Goal: Complete application form

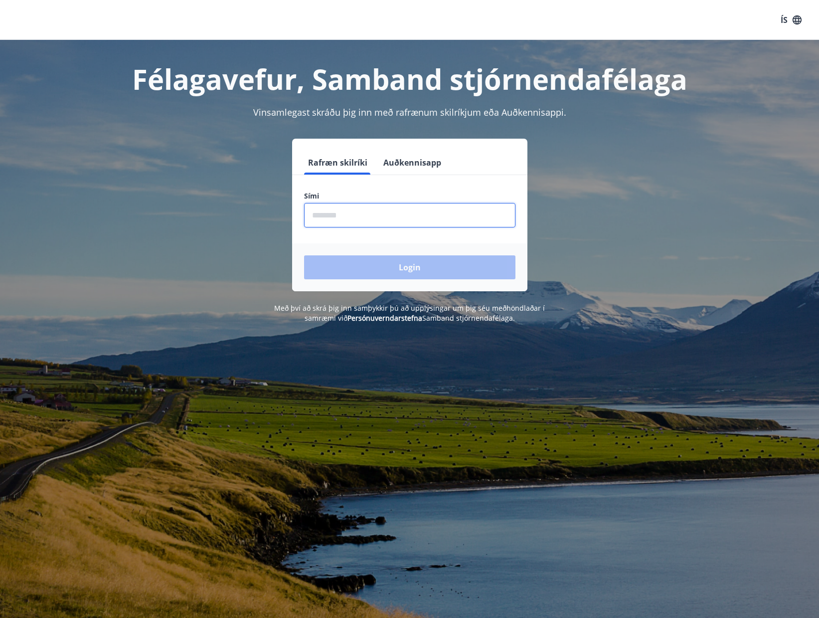
click at [350, 212] on input "phone" at bounding box center [409, 215] width 211 height 24
type input "********"
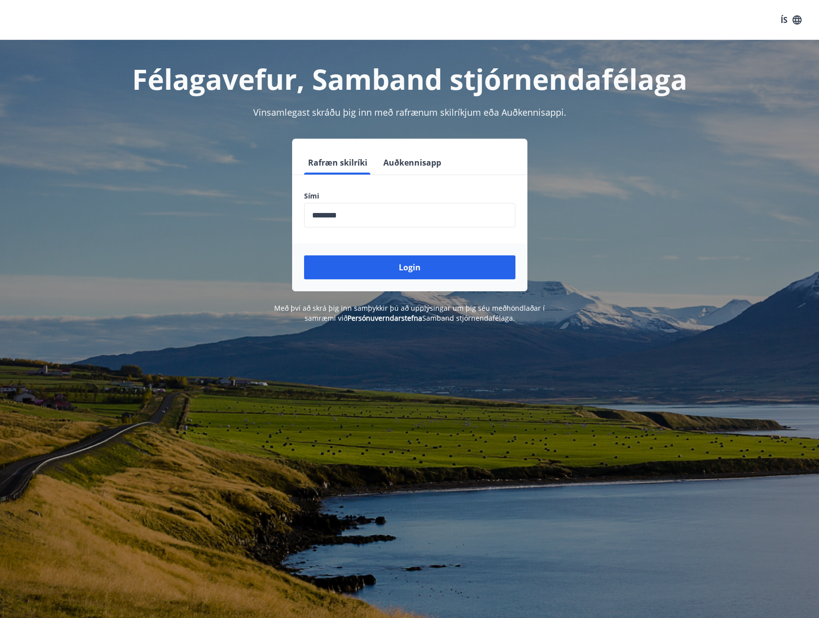
click at [385, 251] on div "Login" at bounding box center [409, 267] width 235 height 48
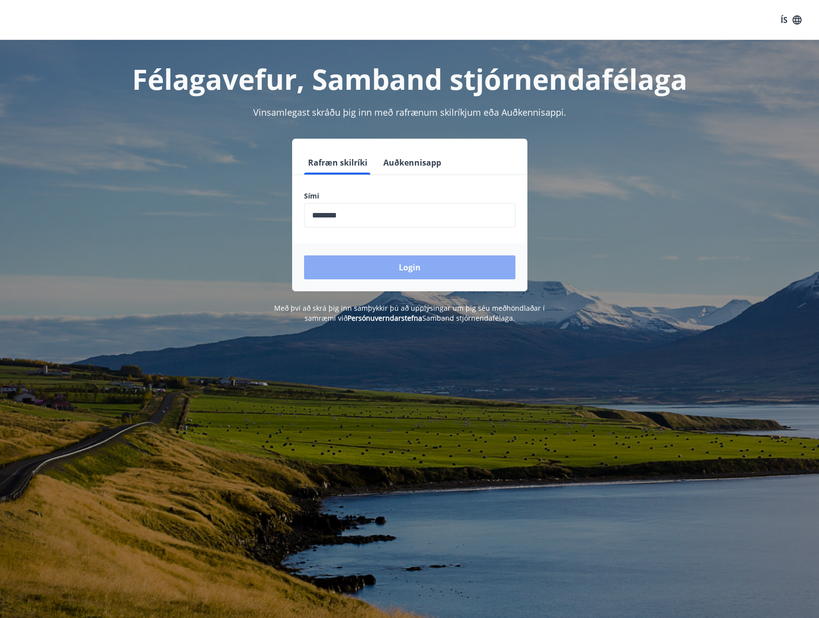
click at [389, 263] on button "Login" at bounding box center [409, 267] width 211 height 24
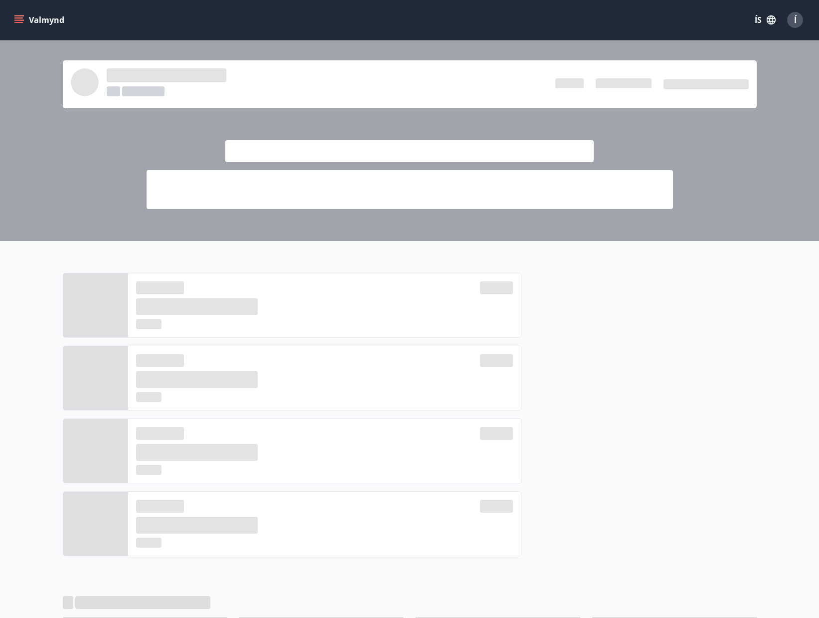
click at [722, 256] on div at bounding box center [409, 410] width 819 height 339
click at [608, 304] on div at bounding box center [639, 418] width 235 height 291
click at [34, 23] on button "Valmynd" at bounding box center [40, 20] width 56 height 18
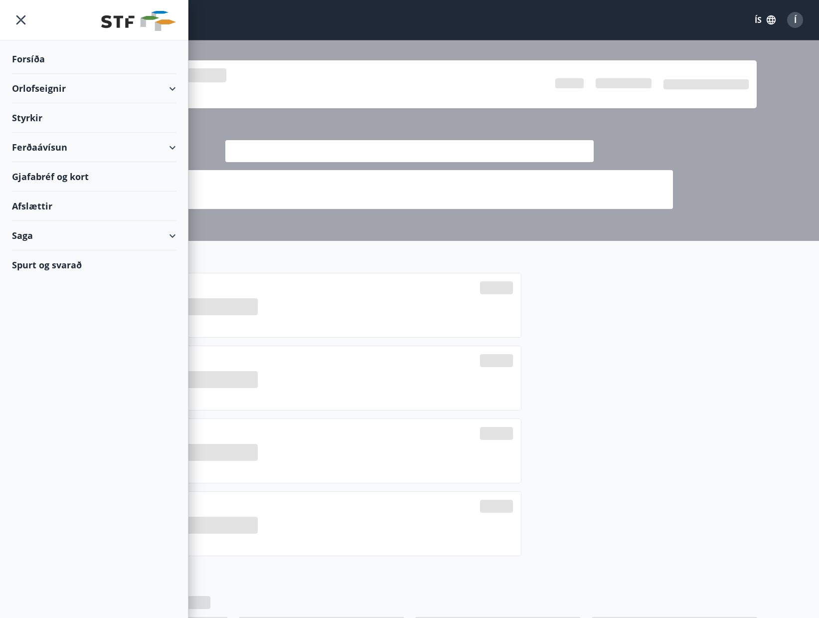
click at [30, 74] on div "Styrkir" at bounding box center [94, 58] width 164 height 29
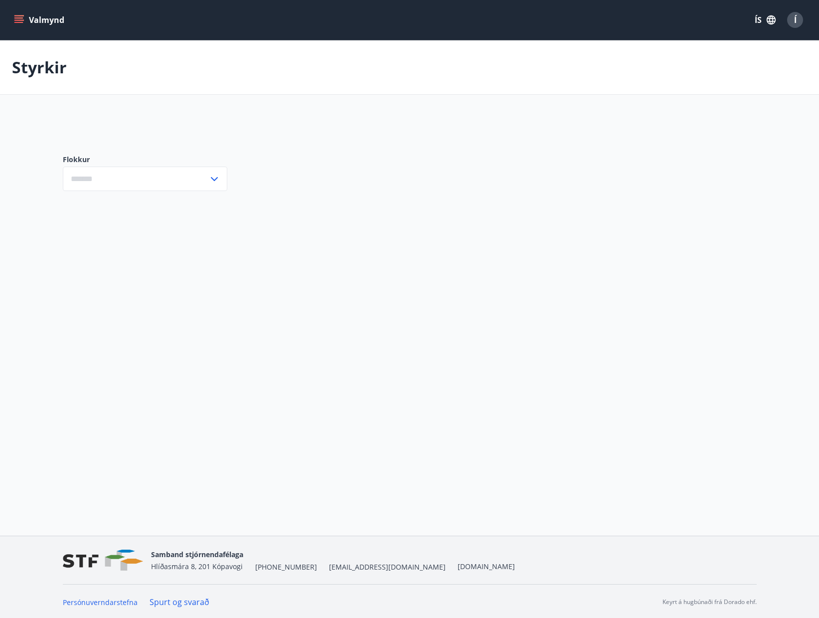
type input "***"
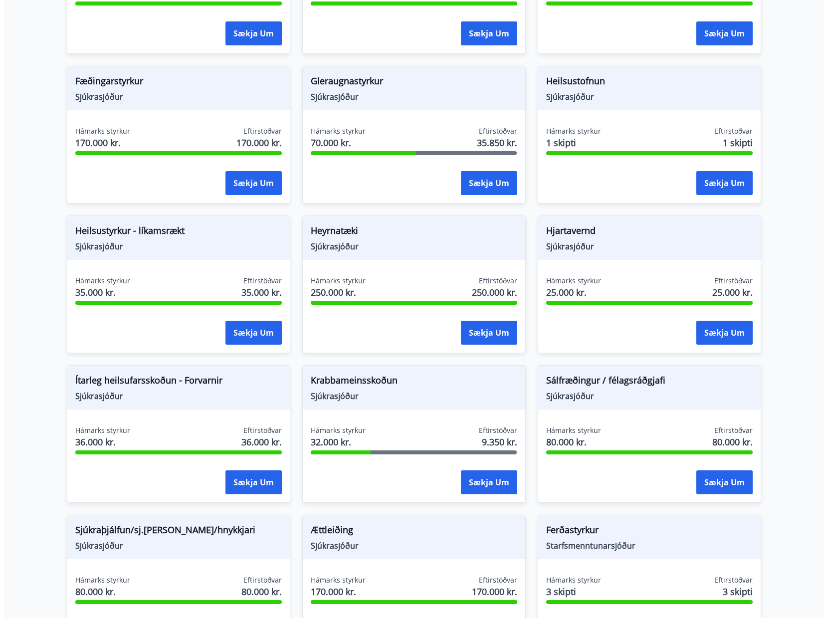
scroll to position [349, 0]
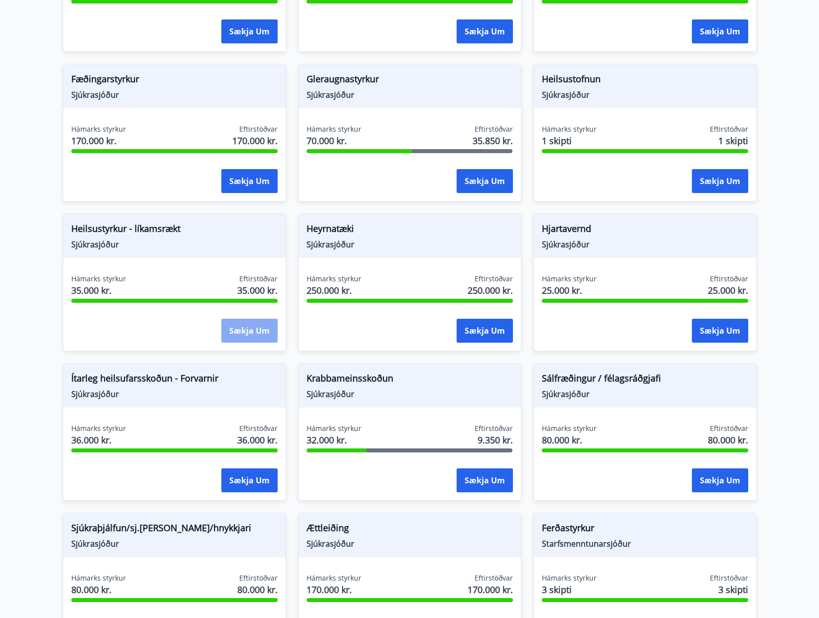
click at [242, 331] on button "Sækja um" at bounding box center [249, 331] width 56 height 24
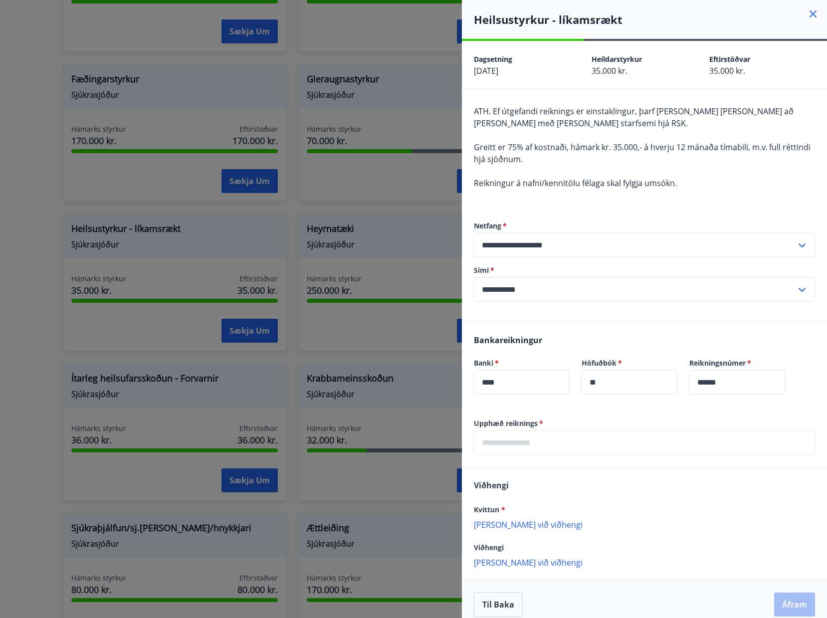
click at [515, 445] on input "text" at bounding box center [644, 442] width 341 height 24
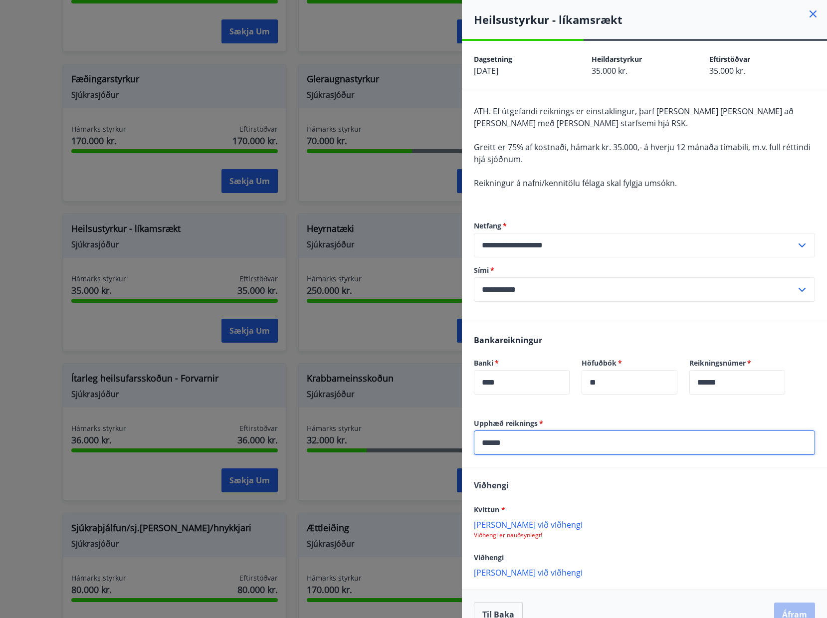
type input "******"
click at [524, 536] on p "Viðhengi er nauðsynlegt!" at bounding box center [644, 535] width 341 height 8
click at [515, 522] on p "Bæta við viðhengi" at bounding box center [644, 524] width 341 height 10
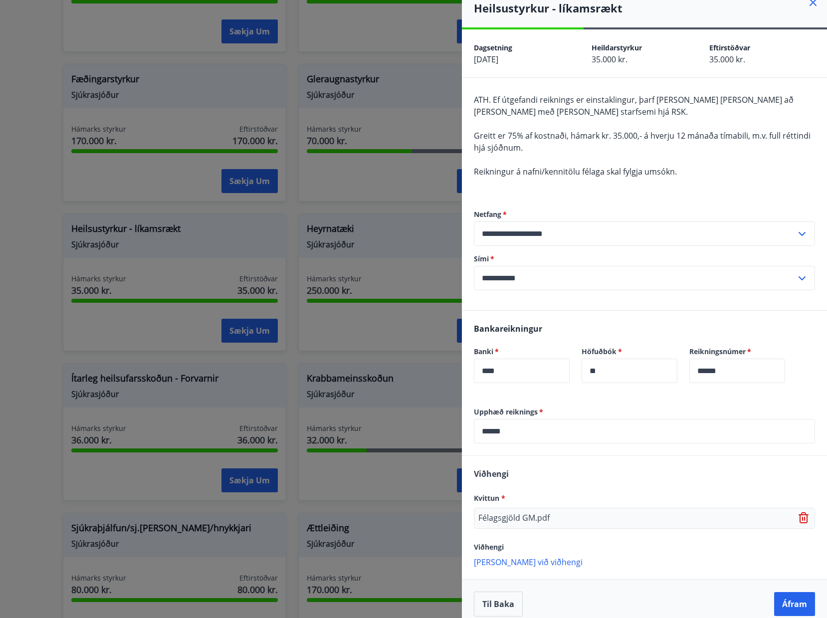
scroll to position [22, 0]
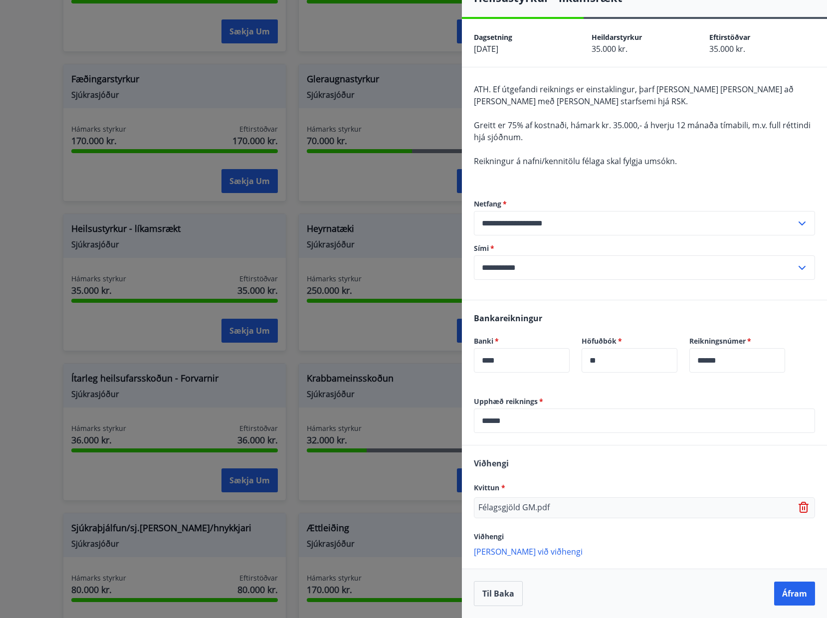
click at [788, 267] on input "**********" at bounding box center [635, 267] width 322 height 24
click at [495, 419] on input "******" at bounding box center [644, 420] width 341 height 24
click at [704, 384] on div "Bankareikningur Banki   * **** ​ Höfuðbók   * ** ​ Reikningsnúmer   * ****** ​" at bounding box center [644, 348] width 365 height 96
click at [786, 592] on button "Áfram" at bounding box center [794, 593] width 41 height 24
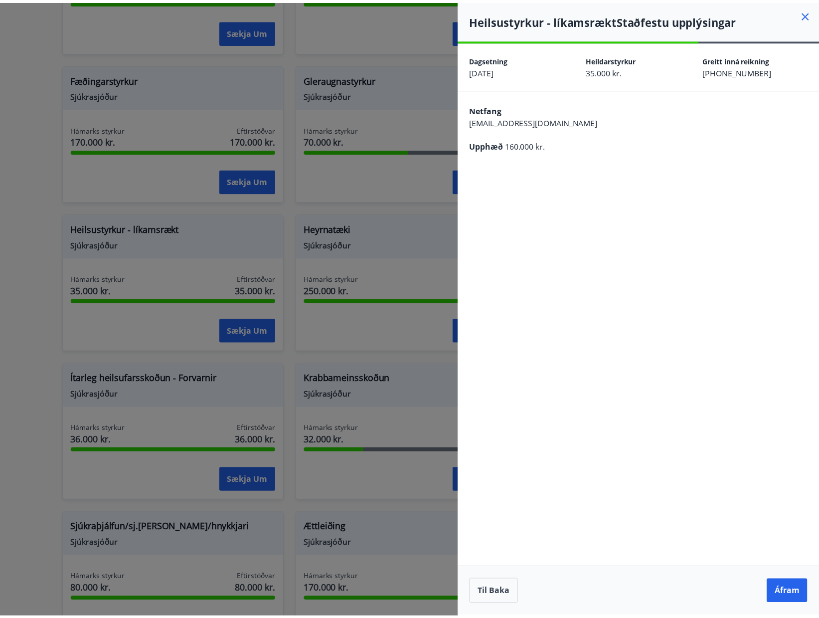
scroll to position [0, 0]
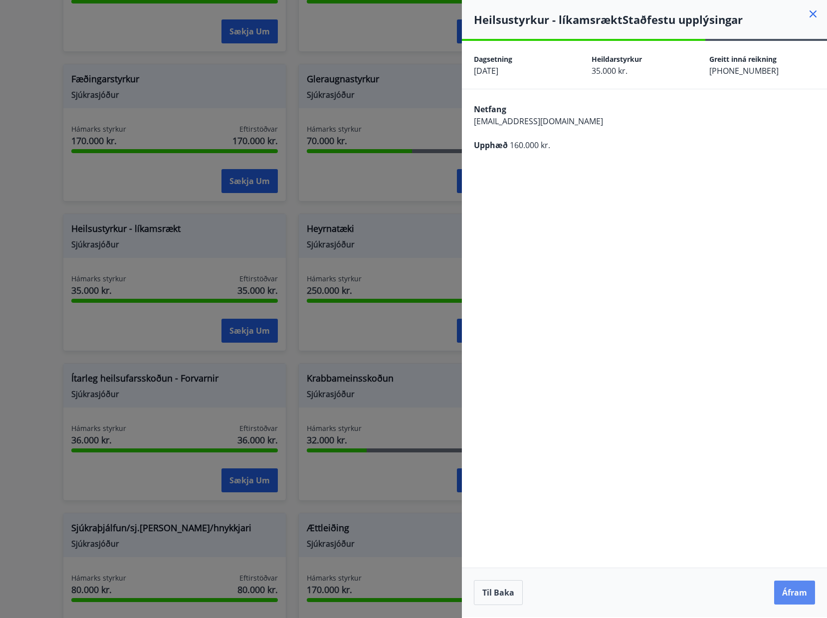
click at [793, 591] on button "Áfram" at bounding box center [794, 592] width 41 height 24
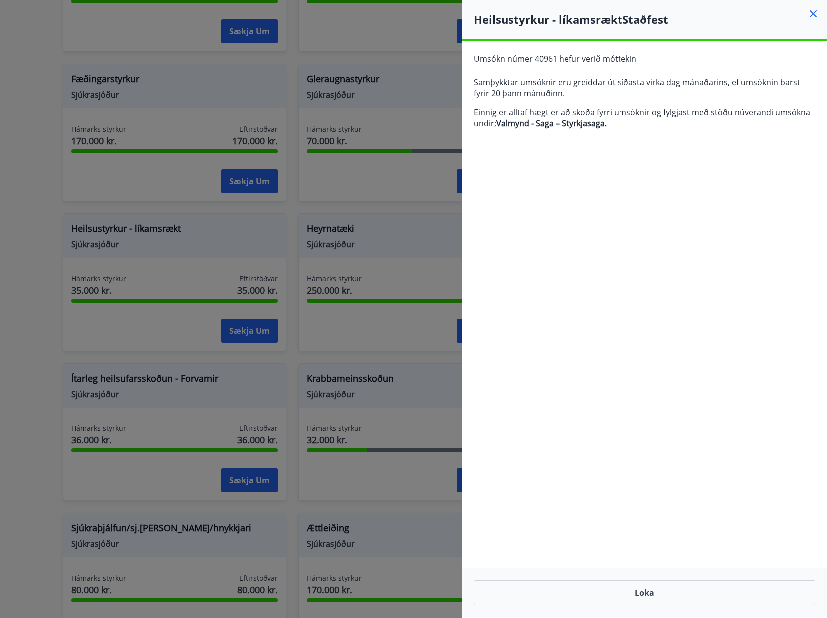
click at [811, 14] on icon at bounding box center [813, 14] width 12 height 12
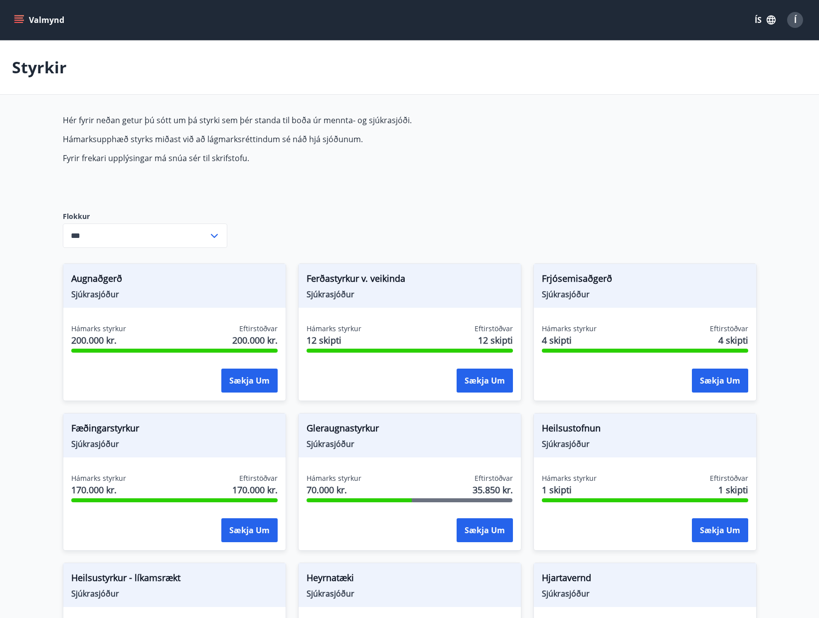
click at [34, 21] on button "Valmynd" at bounding box center [40, 20] width 56 height 18
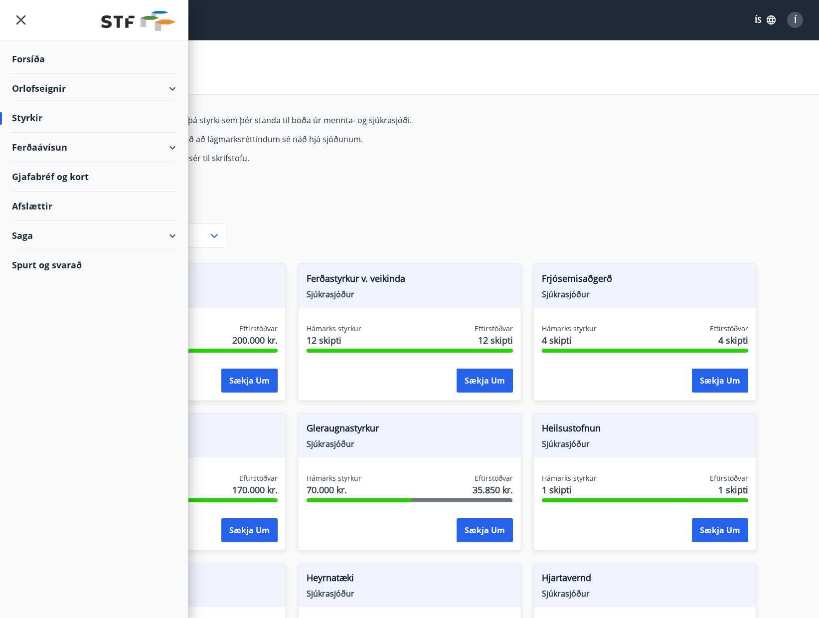
click at [36, 58] on div "Forsíða" at bounding box center [94, 58] width 164 height 29
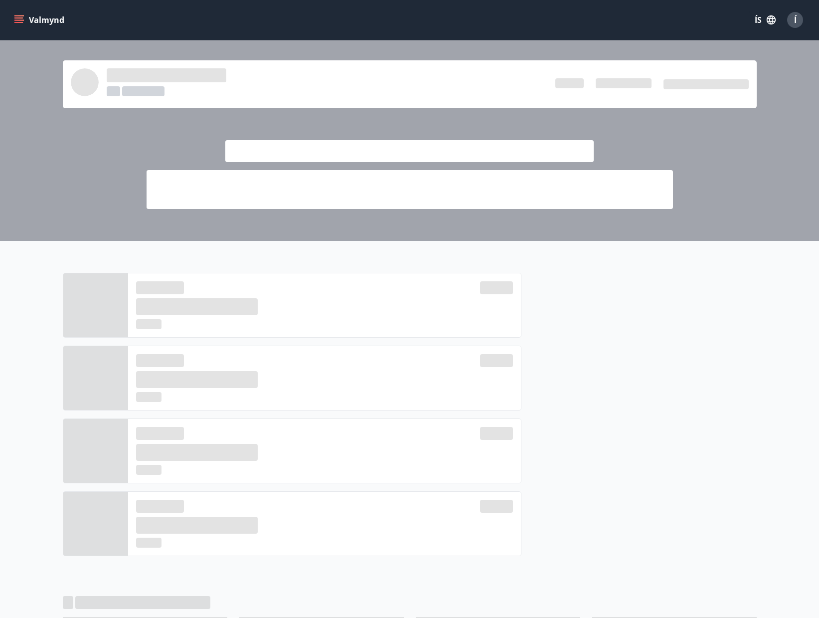
click at [37, 20] on button "Valmynd" at bounding box center [40, 20] width 56 height 18
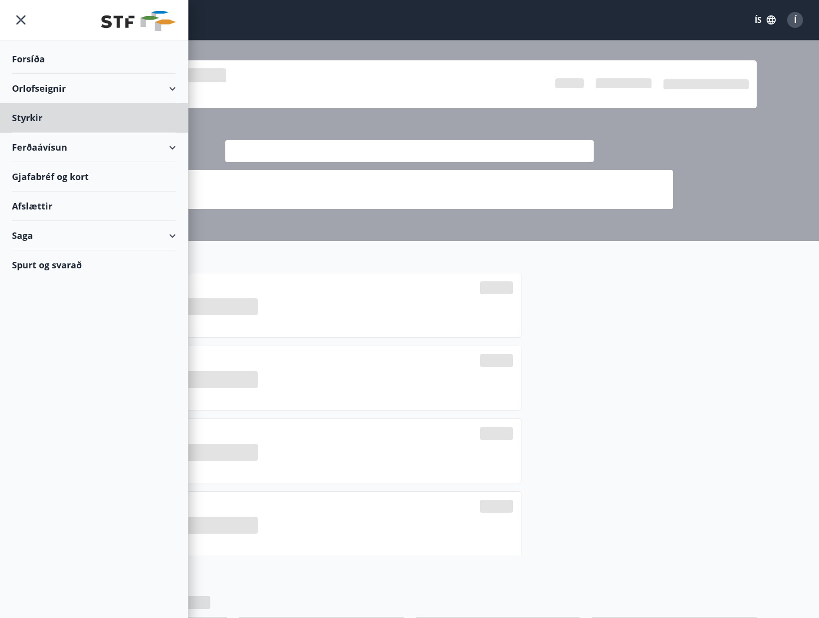
click at [42, 58] on div "Forsíða" at bounding box center [94, 58] width 164 height 29
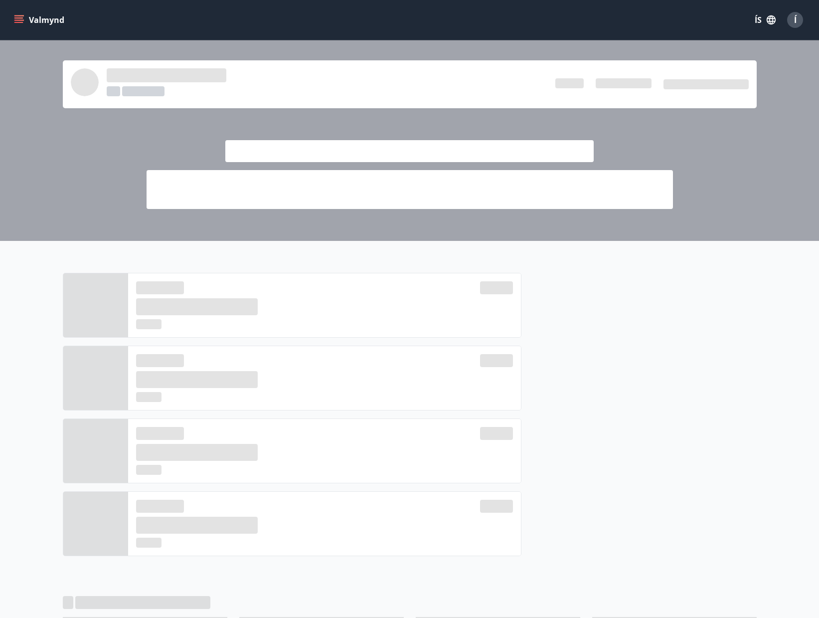
click at [774, 176] on div at bounding box center [409, 140] width 819 height 200
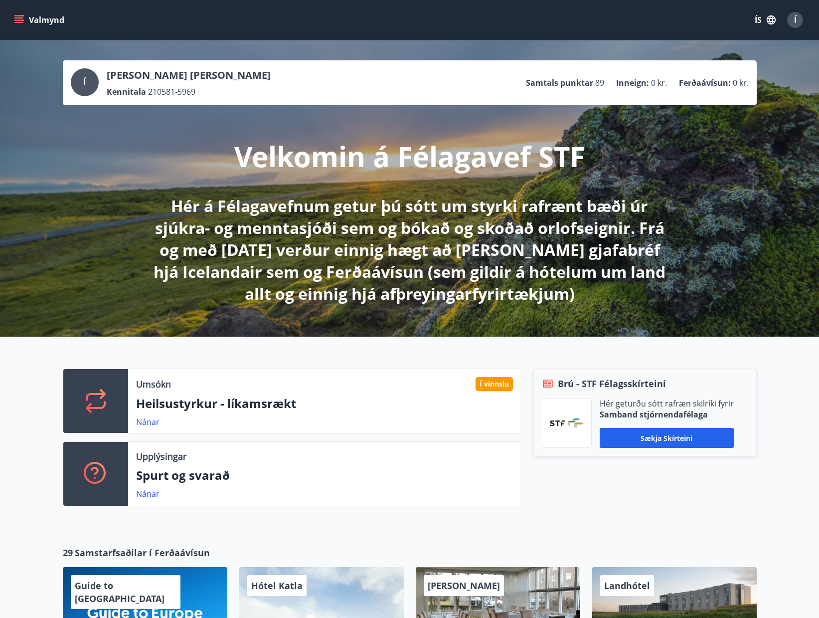
click at [32, 22] on button "Valmynd" at bounding box center [40, 20] width 56 height 18
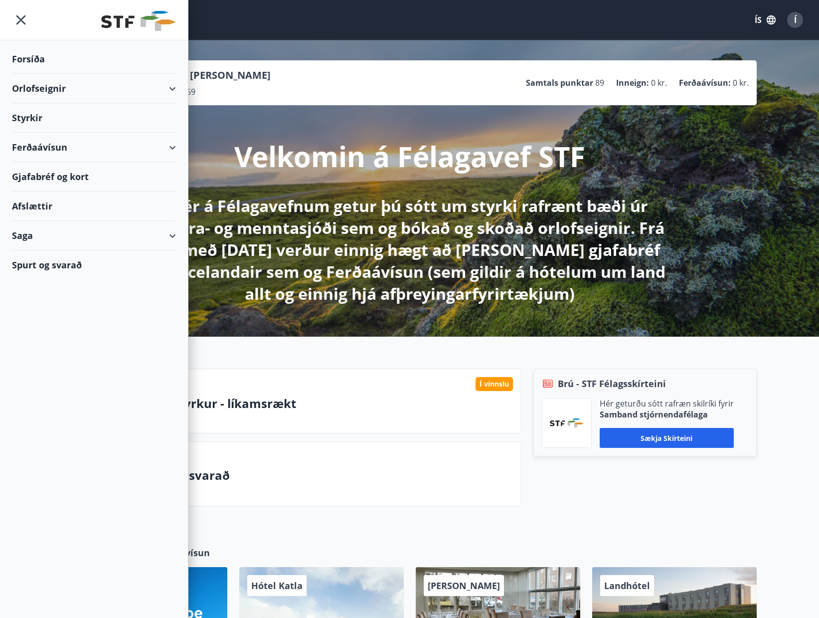
click at [40, 74] on div "Styrkir" at bounding box center [94, 58] width 164 height 29
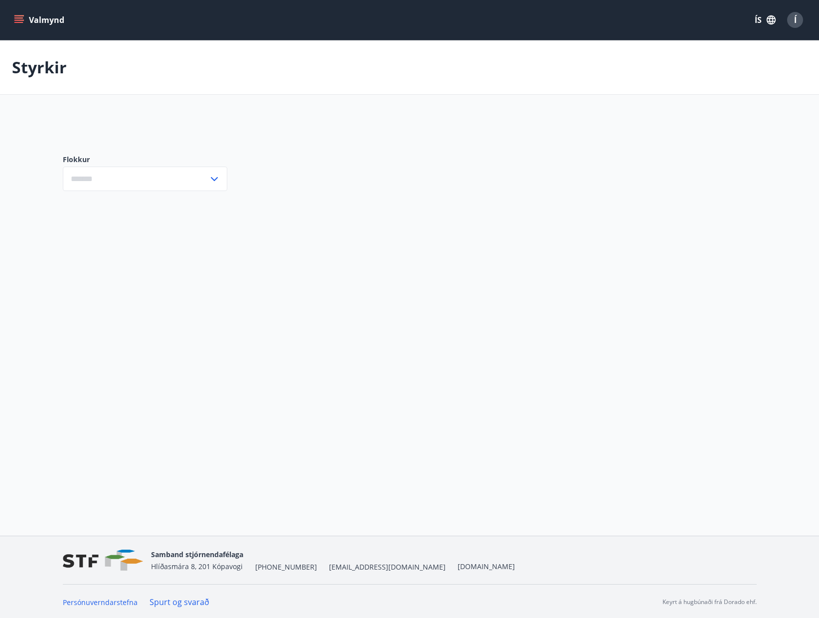
type input "***"
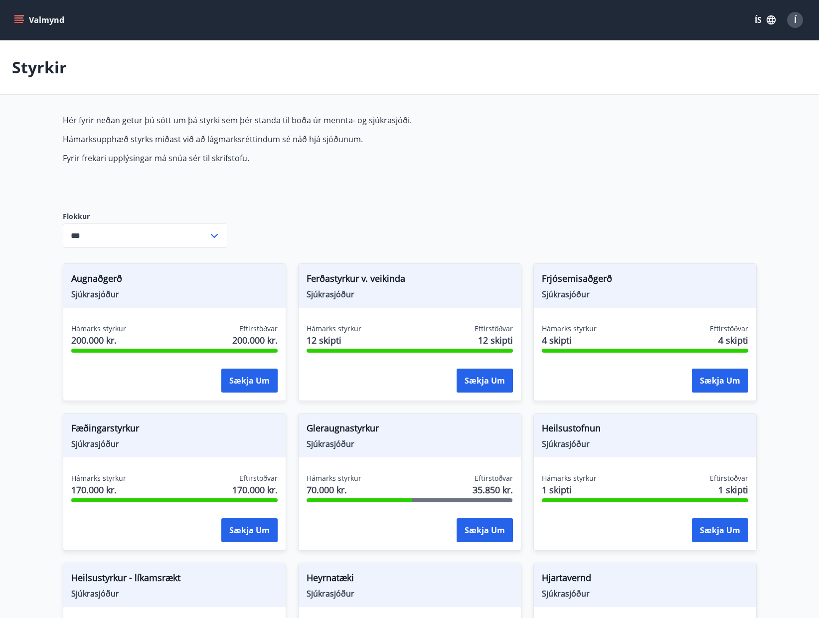
click at [21, 18] on icon "menu" at bounding box center [18, 17] width 9 height 1
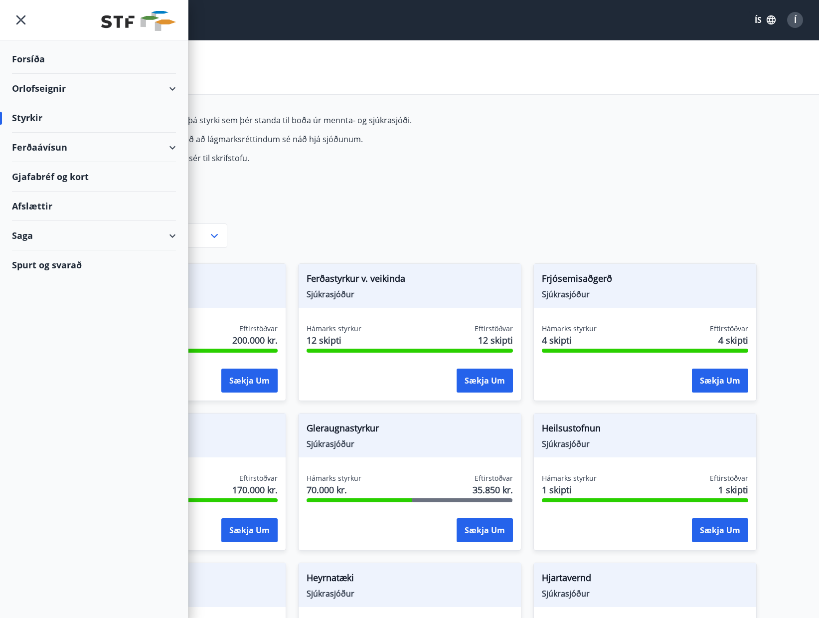
click at [36, 59] on div "Forsíða" at bounding box center [94, 58] width 164 height 29
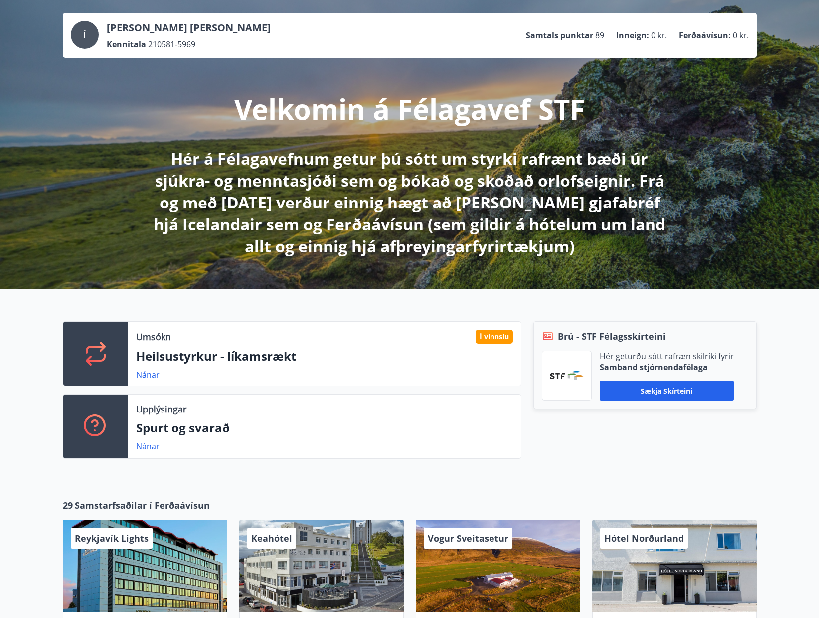
scroll to position [50, 0]
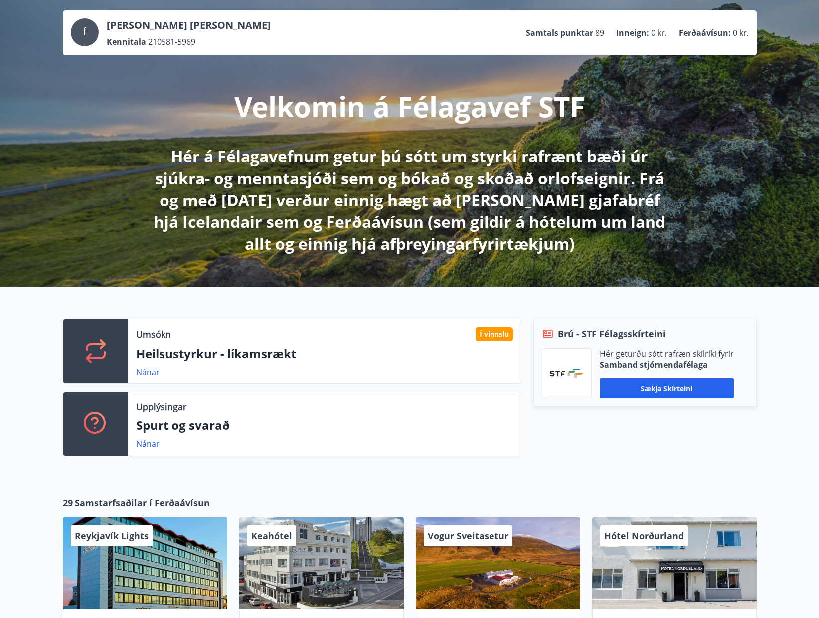
click at [397, 34] on div "Í Íris Eva Guðmundsdóttir Kennitala 210581-5969 Samtals punktar 89 Inneign : 0 …" at bounding box center [410, 32] width 678 height 29
click at [120, 24] on p "Íris Eva Guðmundsdóttir" at bounding box center [189, 25] width 164 height 14
click at [83, 33] on span "Í" at bounding box center [84, 32] width 2 height 11
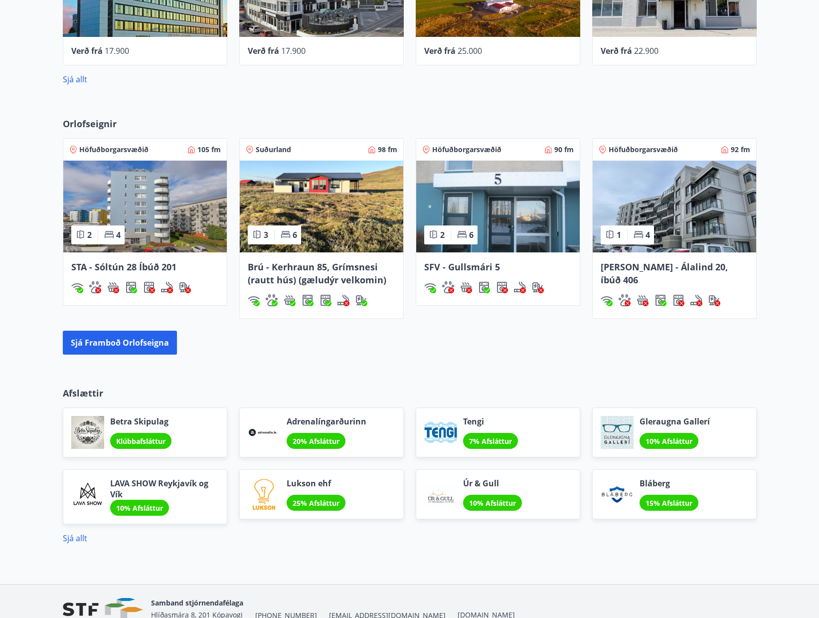
scroll to position [672, 0]
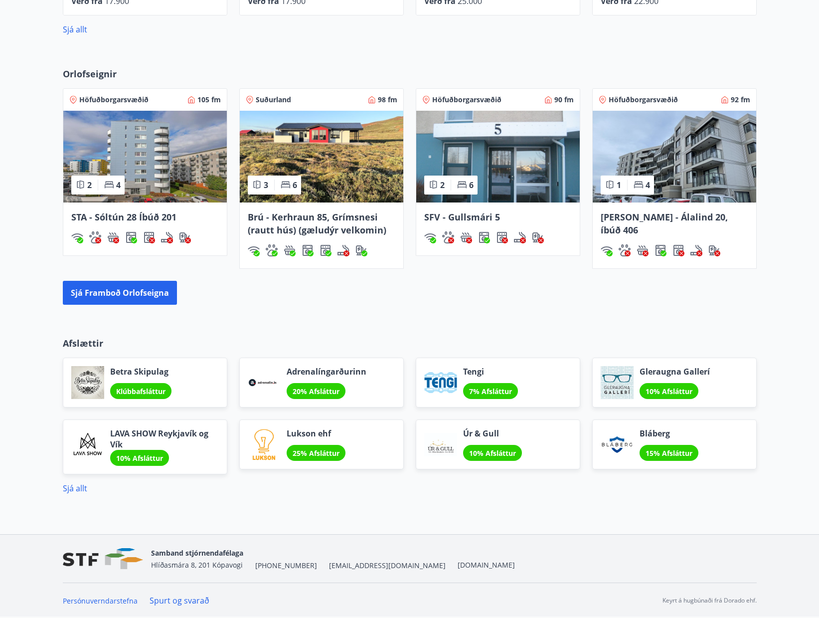
click at [83, 344] on p "Afslættir" at bounding box center [410, 343] width 694 height 13
click at [75, 489] on link "Sjá allt" at bounding box center [75, 488] width 24 height 11
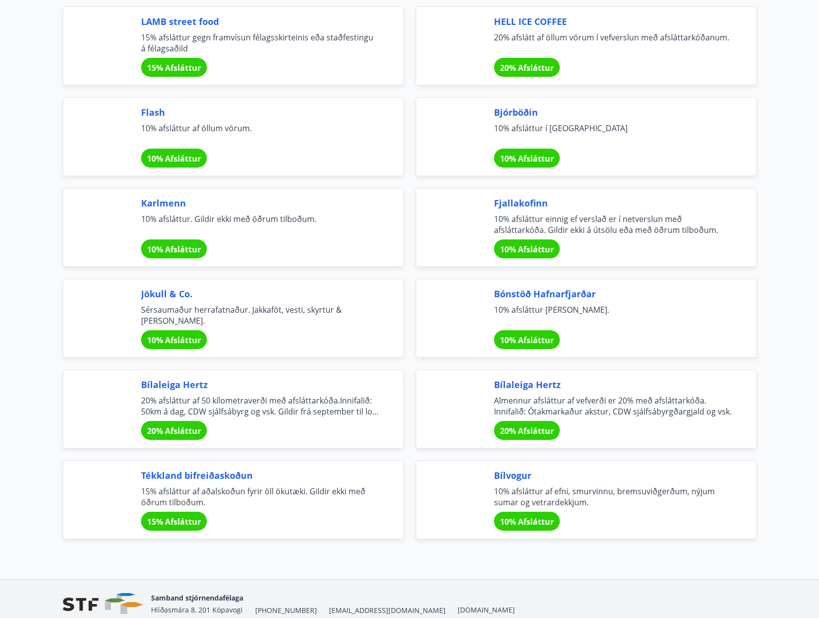
scroll to position [3072, 0]
